Goal: Task Accomplishment & Management: Manage account settings

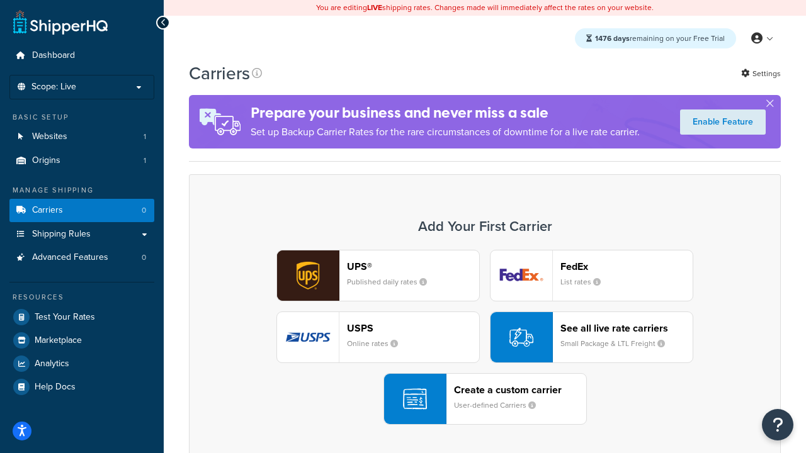
click at [485, 338] on div "UPS® Published daily rates FedEx List rates USPS Online rates See all live rate…" at bounding box center [484, 337] width 565 height 175
click at [627, 267] on header "FedEx" at bounding box center [626, 267] width 132 height 12
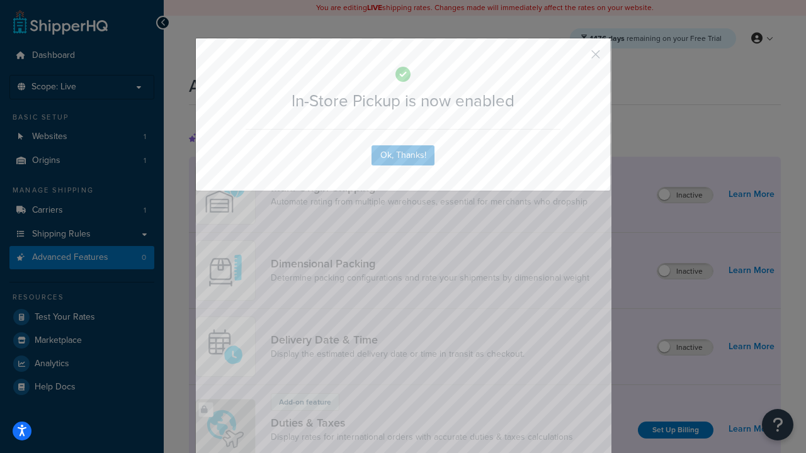
scroll to position [409, 0]
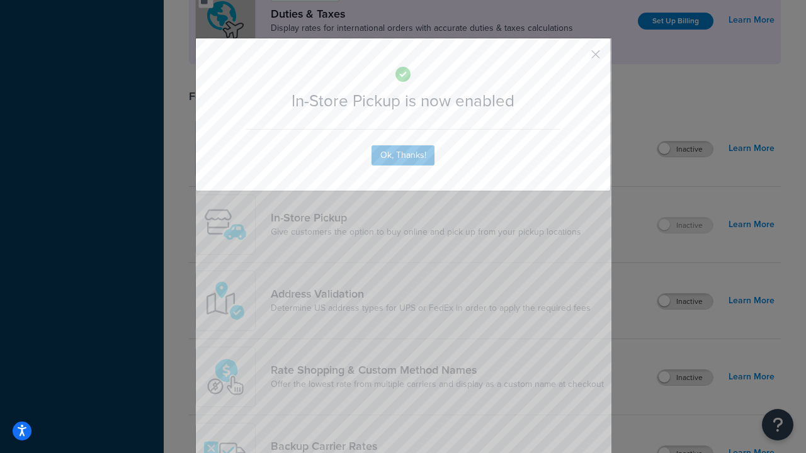
click at [577, 59] on button "button" at bounding box center [577, 58] width 3 height 3
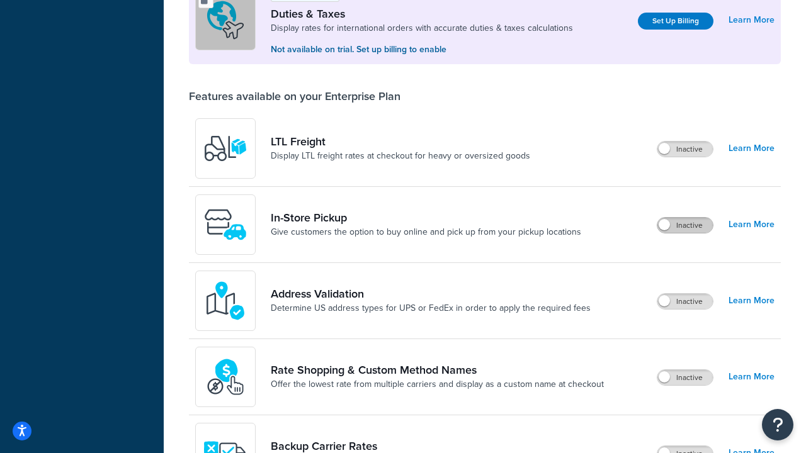
scroll to position [385, 0]
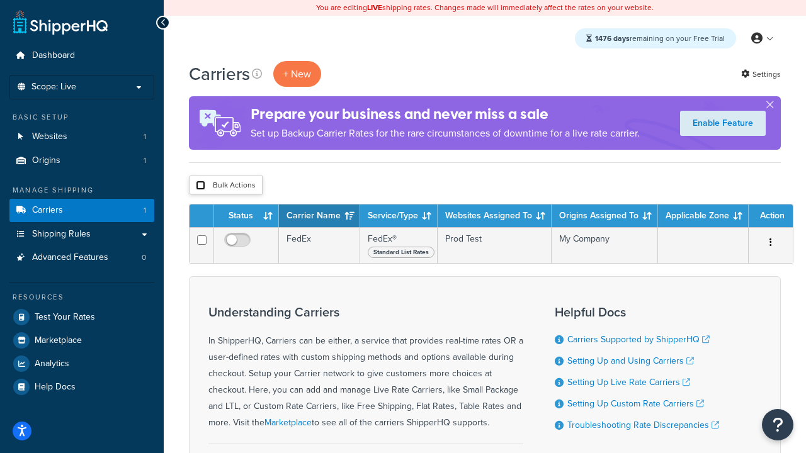
click at [200, 186] on input "checkbox" at bounding box center [200, 185] width 9 height 9
checkbox input "true"
click at [0, 0] on button "Delete" at bounding box center [0, 0] width 0 height 0
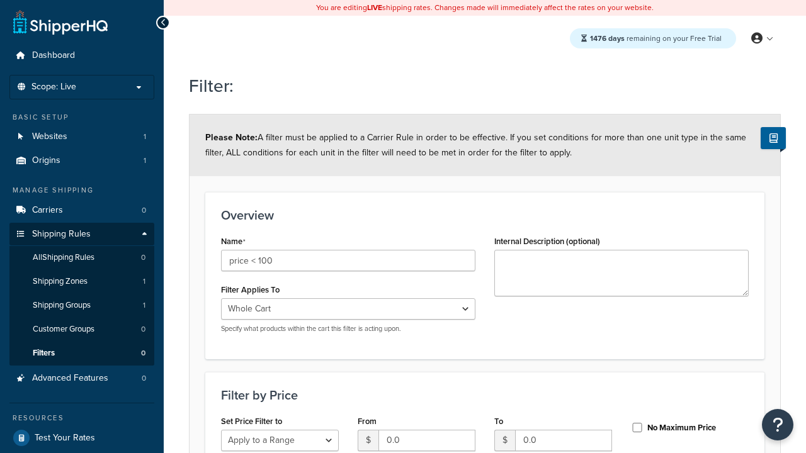
select select "range"
type input "price < 100"
type input "100"
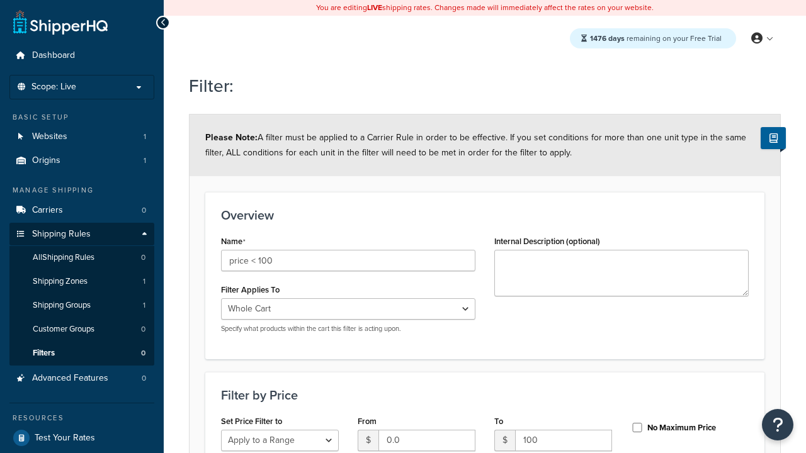
type input "100"
checkbox input "true"
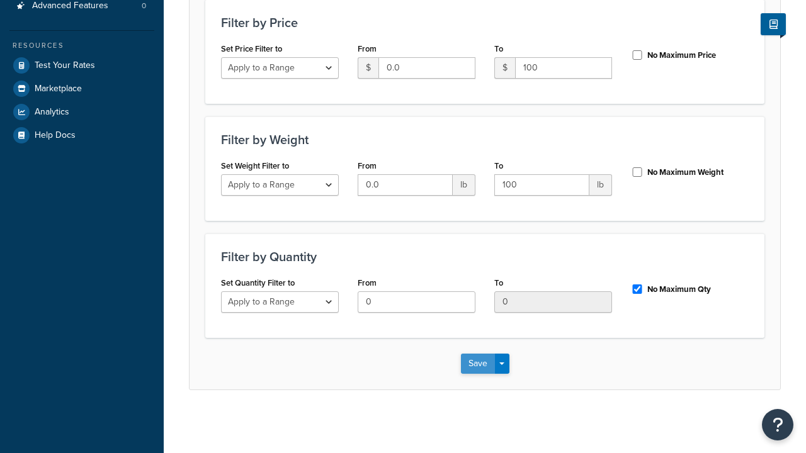
click at [477, 364] on button "Save" at bounding box center [478, 364] width 34 height 20
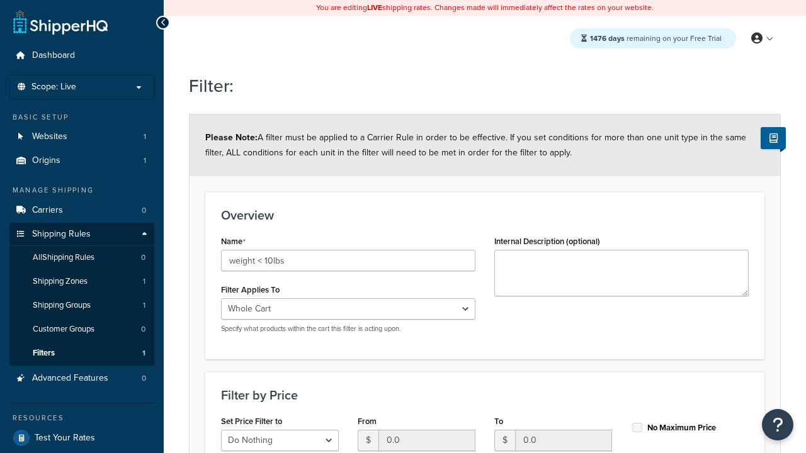
select select "range"
type input "weight < 10lbs"
type input "10"
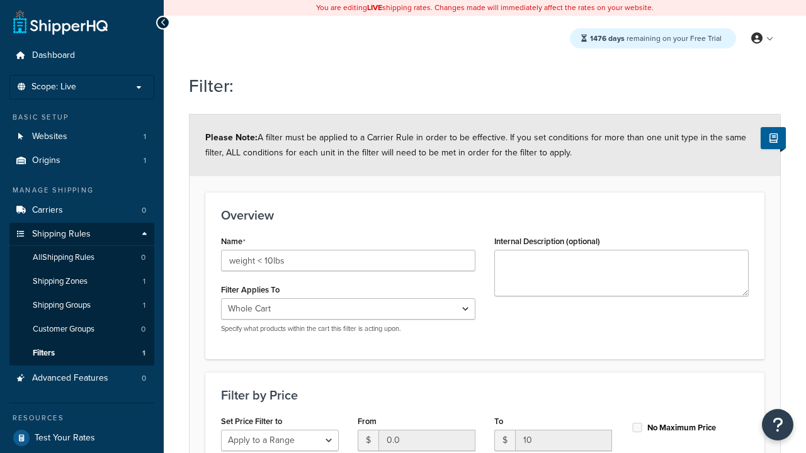
type input "10"
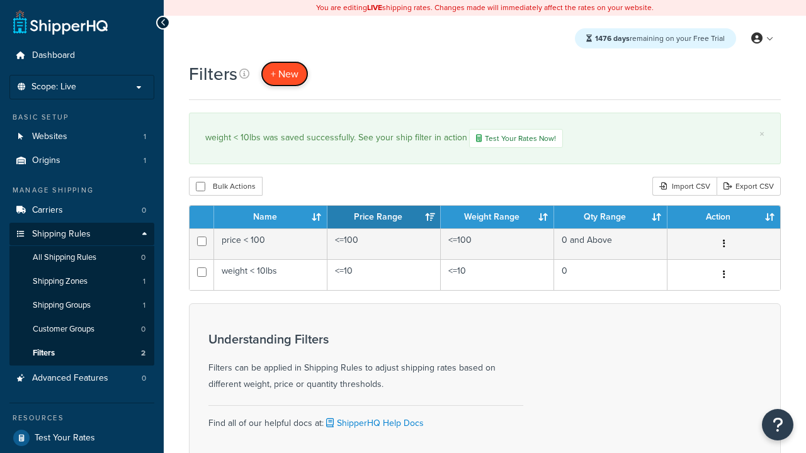
click at [283, 74] on span "+ New" at bounding box center [285, 74] width 28 height 14
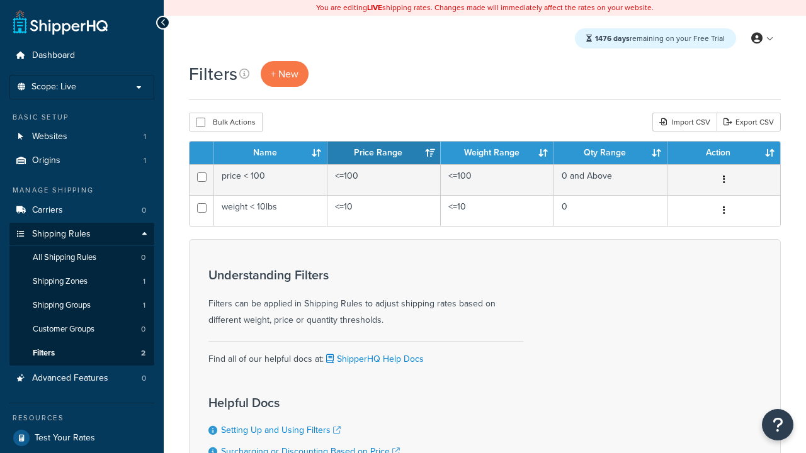
click at [271, 154] on th "Name" at bounding box center [270, 153] width 113 height 23
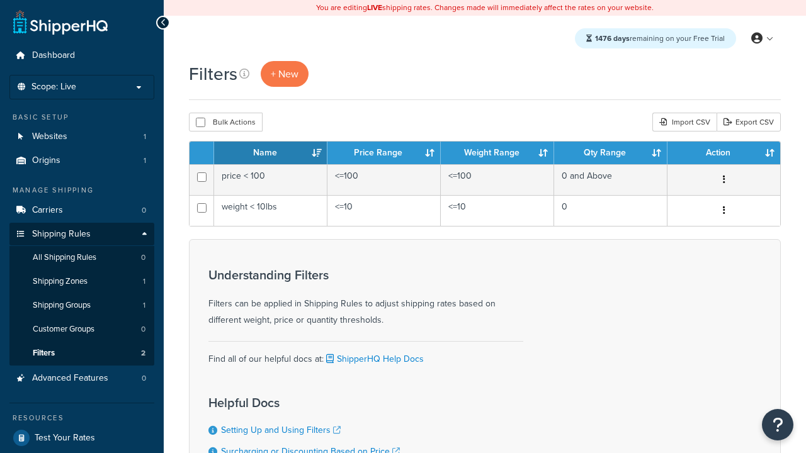
click at [271, 154] on th "Name" at bounding box center [270, 153] width 113 height 23
click at [384, 154] on th "Price Range" at bounding box center [383, 153] width 113 height 23
click at [497, 154] on th "Weight Range" at bounding box center [497, 153] width 113 height 23
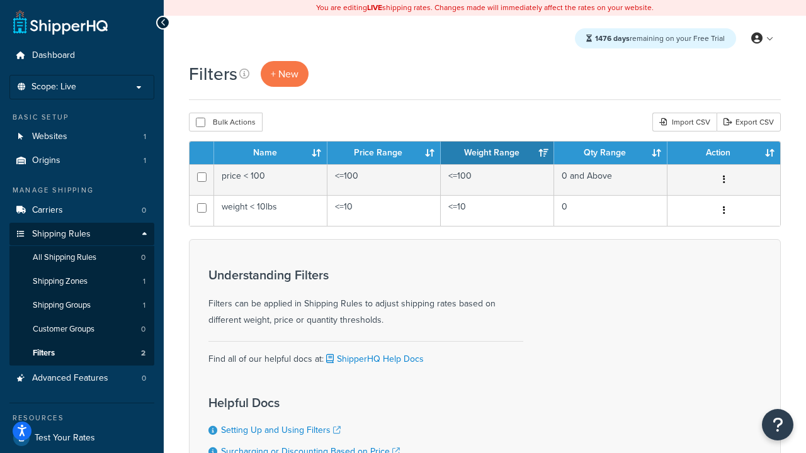
click at [611, 154] on th "Qty Range" at bounding box center [610, 153] width 113 height 23
click at [724, 154] on th "Action" at bounding box center [724, 153] width 113 height 23
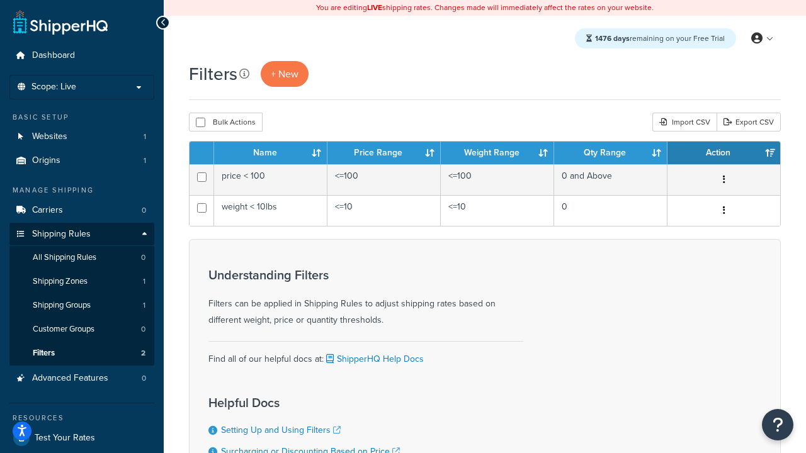
click at [243, 74] on icon at bounding box center [244, 74] width 10 height 10
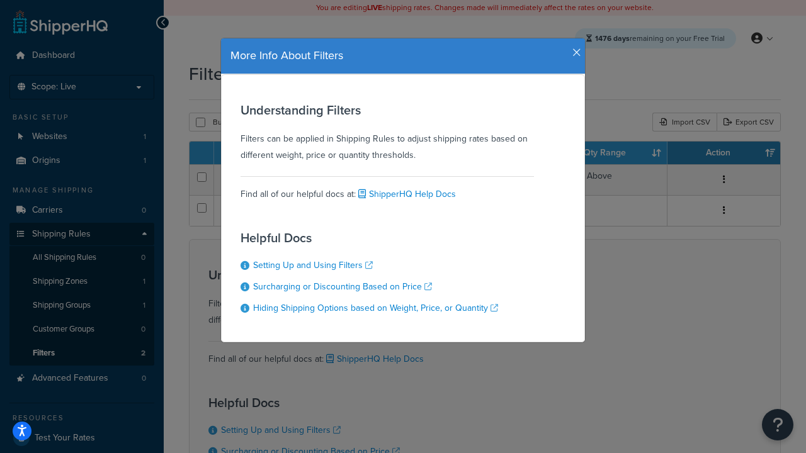
click at [574, 48] on icon "button" at bounding box center [576, 52] width 9 height 11
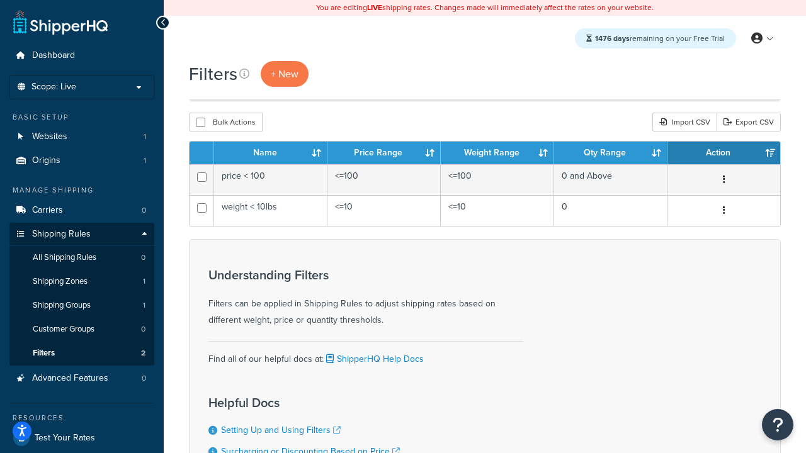
scroll to position [114, 0]
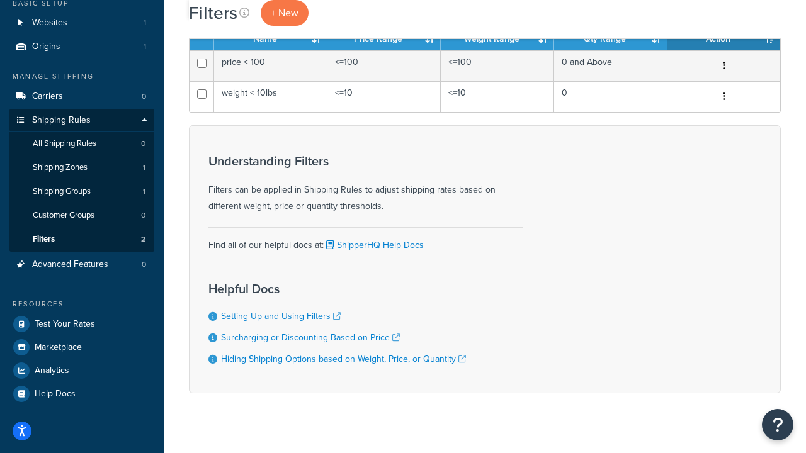
click at [225, 18] on button "Bulk Actions" at bounding box center [226, 8] width 74 height 19
checkbox input "true"
click at [0, 0] on button "Delete" at bounding box center [0, 0] width 0 height 0
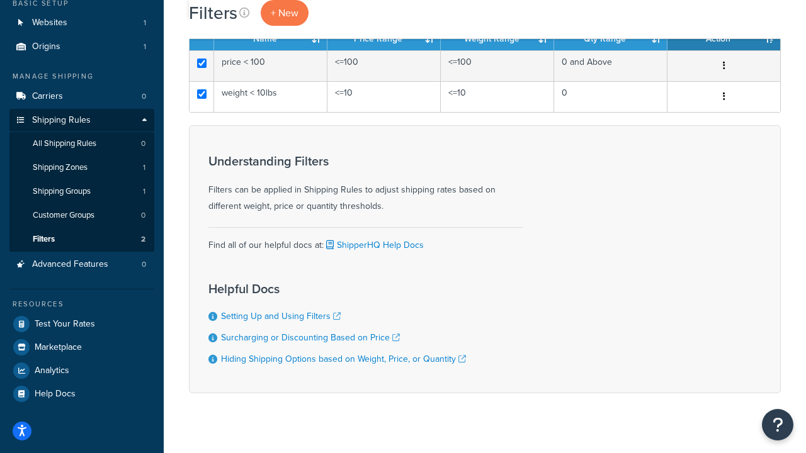
scroll to position [0, 0]
